Goal: Information Seeking & Learning: Learn about a topic

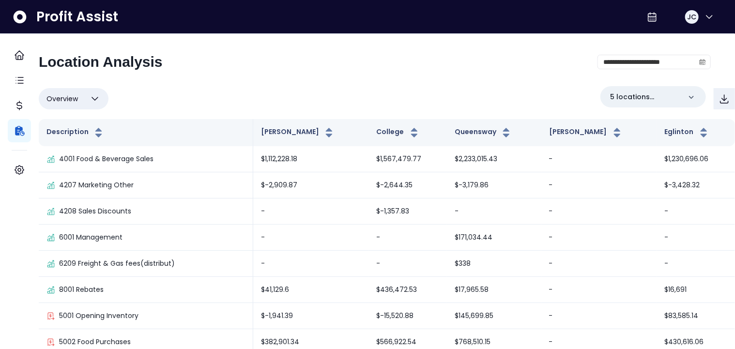
scroll to position [47, 0]
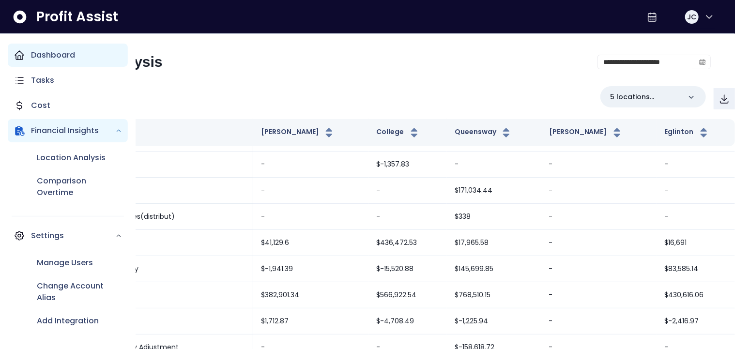
click at [25, 60] on div "Dashboard" at bounding box center [68, 55] width 120 height 23
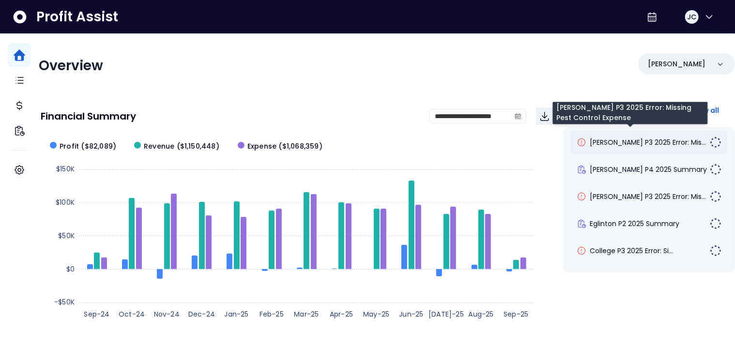
click at [598, 140] on span "[PERSON_NAME] P3 2025 Error: Mis..." at bounding box center [648, 142] width 116 height 10
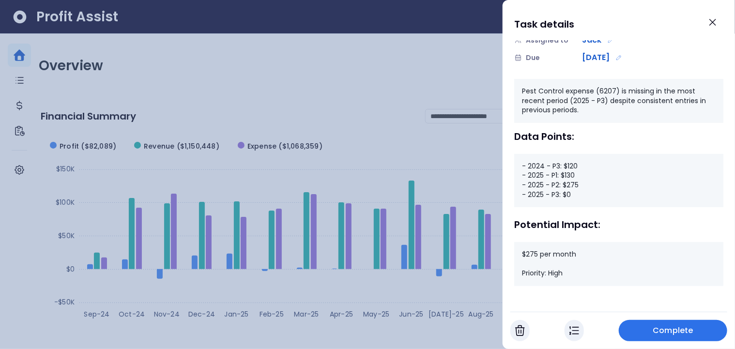
scroll to position [97, 0]
drag, startPoint x: 527, startPoint y: 253, endPoint x: 589, endPoint y: 252, distance: 62.0
click at [589, 252] on div "$275 per month Priority: High" at bounding box center [618, 263] width 209 height 44
drag, startPoint x: 566, startPoint y: 184, endPoint x: 599, endPoint y: 182, distance: 33.0
click at [599, 182] on div "- 2024 - P3: $120 - 2025 - P1: $130 - 2025 - P2: $275 - 2025 - P3: $0" at bounding box center [618, 179] width 209 height 53
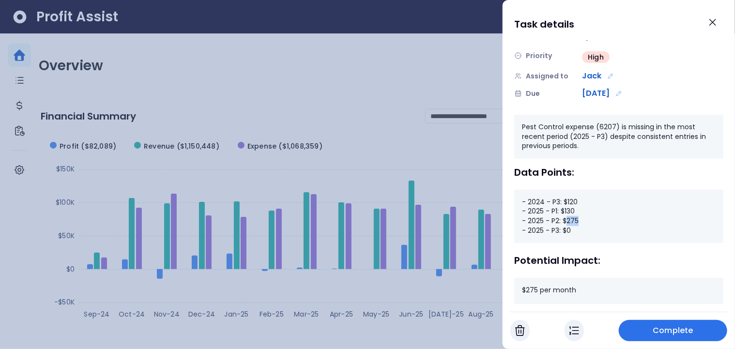
scroll to position [0, 0]
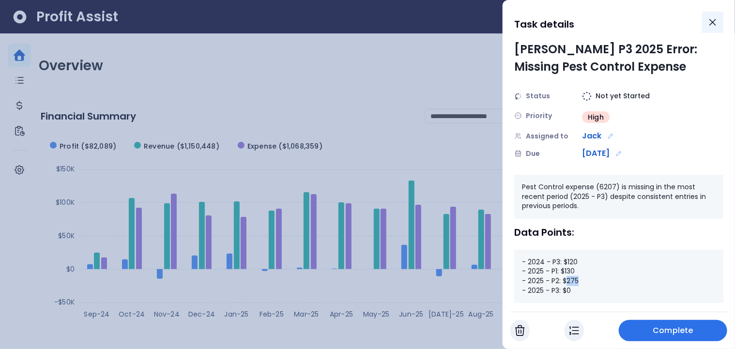
click at [710, 23] on icon "Close" at bounding box center [713, 22] width 12 height 12
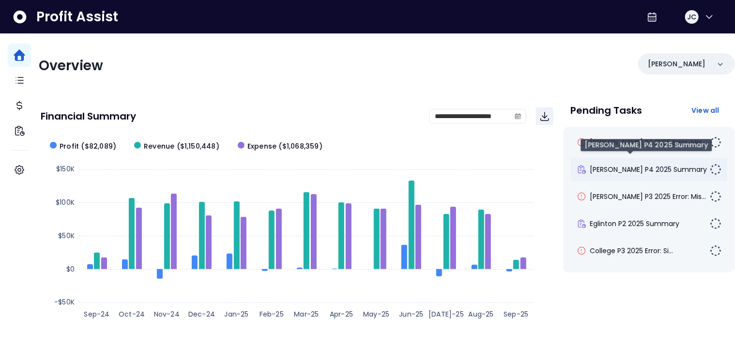
click at [608, 172] on span "[PERSON_NAME] P4 2025 Summary" at bounding box center [648, 170] width 117 height 10
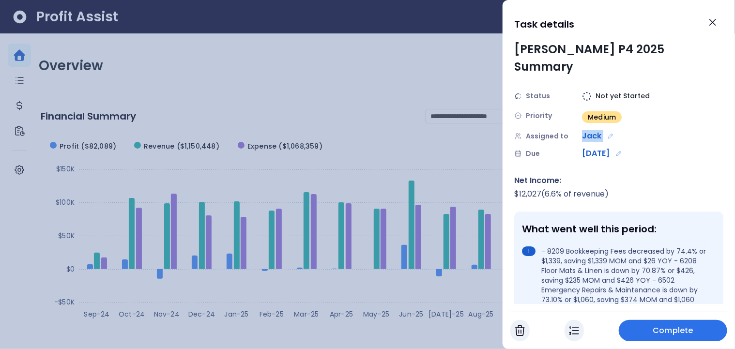
drag, startPoint x: 583, startPoint y: 120, endPoint x: 623, endPoint y: 120, distance: 39.2
click at [623, 130] on div "Jack" at bounding box center [630, 136] width 97 height 12
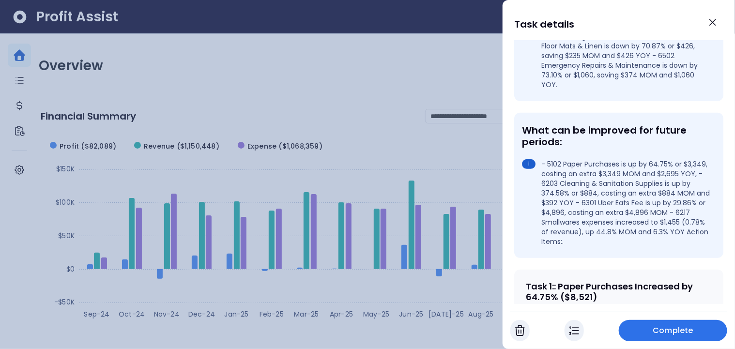
scroll to position [255, 0]
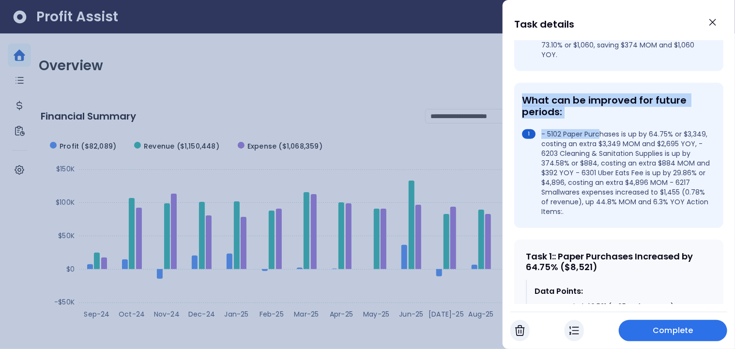
drag, startPoint x: 522, startPoint y: 76, endPoint x: 600, endPoint y: 112, distance: 86.0
click at [600, 112] on div "What can be improved for future periods: - 5102 Paper Purchases is up by 64.75%…" at bounding box center [618, 155] width 209 height 145
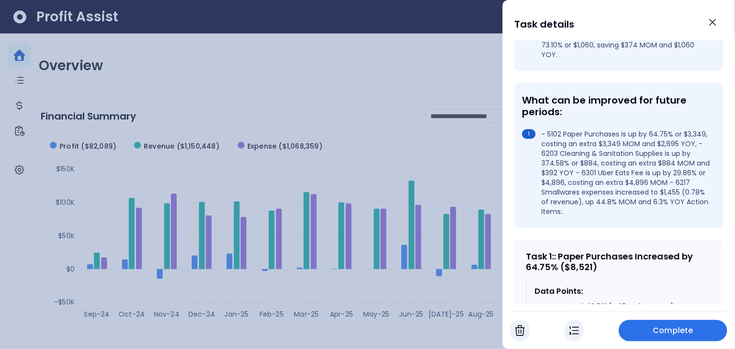
click at [637, 99] on div "What can be improved for future periods:" at bounding box center [617, 105] width 190 height 23
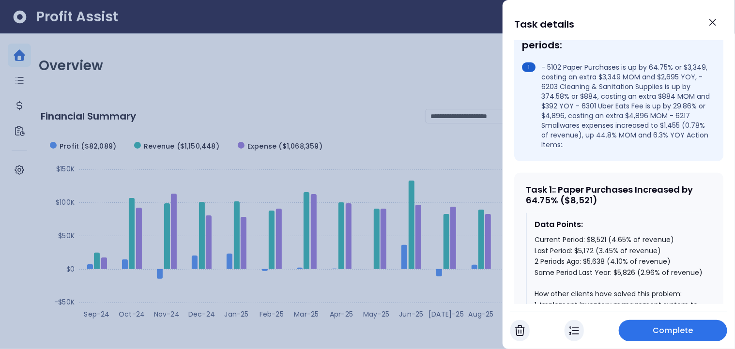
scroll to position [359, 0]
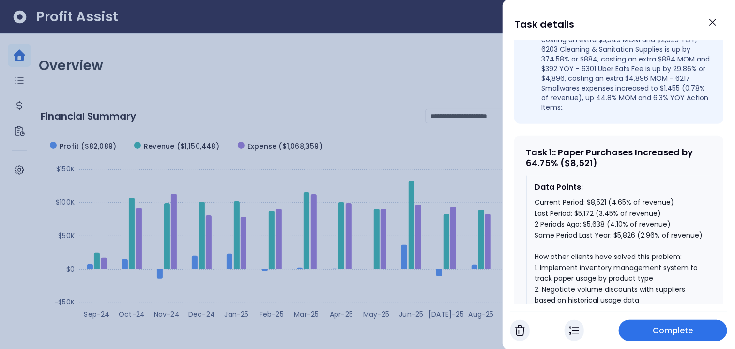
drag, startPoint x: 593, startPoint y: 189, endPoint x: 606, endPoint y: 188, distance: 12.1
click at [606, 197] on div "Current Period: $8,521 (4.65% of revenue) Last Period: $5,172 (3.45% of revenue…" at bounding box center [618, 311] width 169 height 228
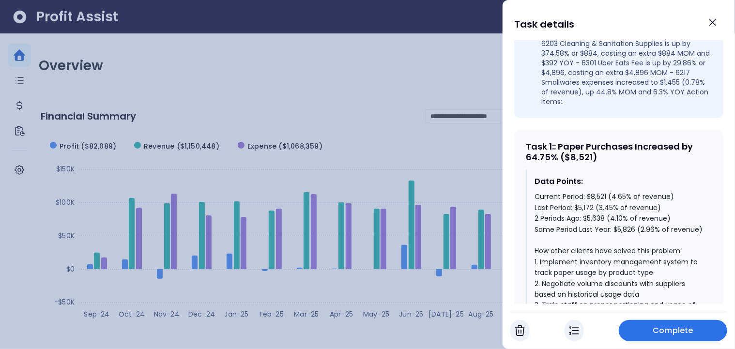
scroll to position [443, 0]
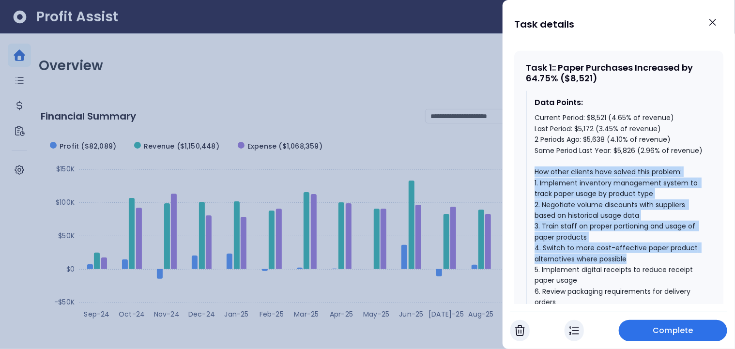
drag, startPoint x: 534, startPoint y: 167, endPoint x: 629, endPoint y: 252, distance: 127.5
click at [629, 252] on div "Current Period: $8,521 (4.65% of revenue) Last Period: $5,172 (3.45% of revenue…" at bounding box center [618, 226] width 169 height 228
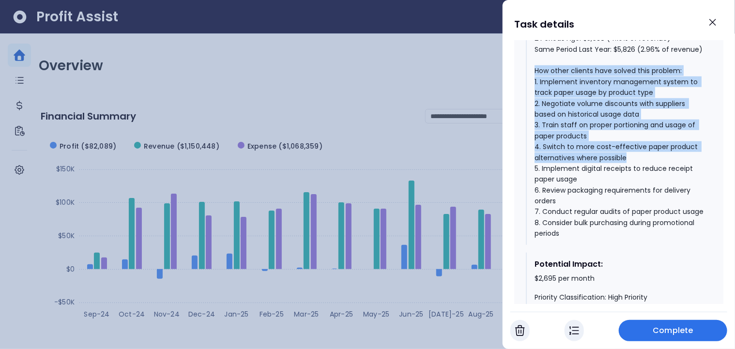
scroll to position [606, 0]
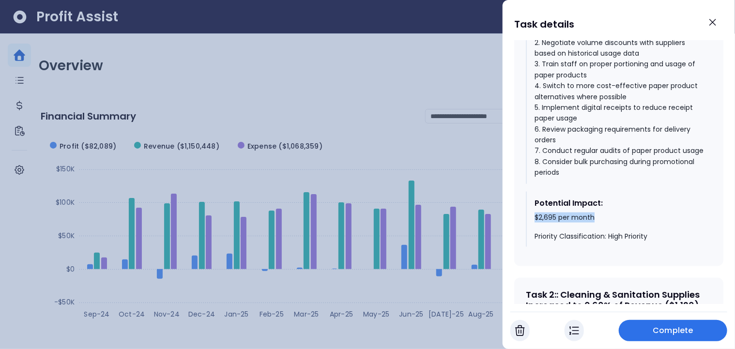
drag, startPoint x: 536, startPoint y: 223, endPoint x: 612, endPoint y: 224, distance: 76.5
click at [612, 224] on div "Potential Impact: $2,695 per month Priority Classification: High Priority" at bounding box center [619, 220] width 186 height 56
